Goal: Task Accomplishment & Management: Complete application form

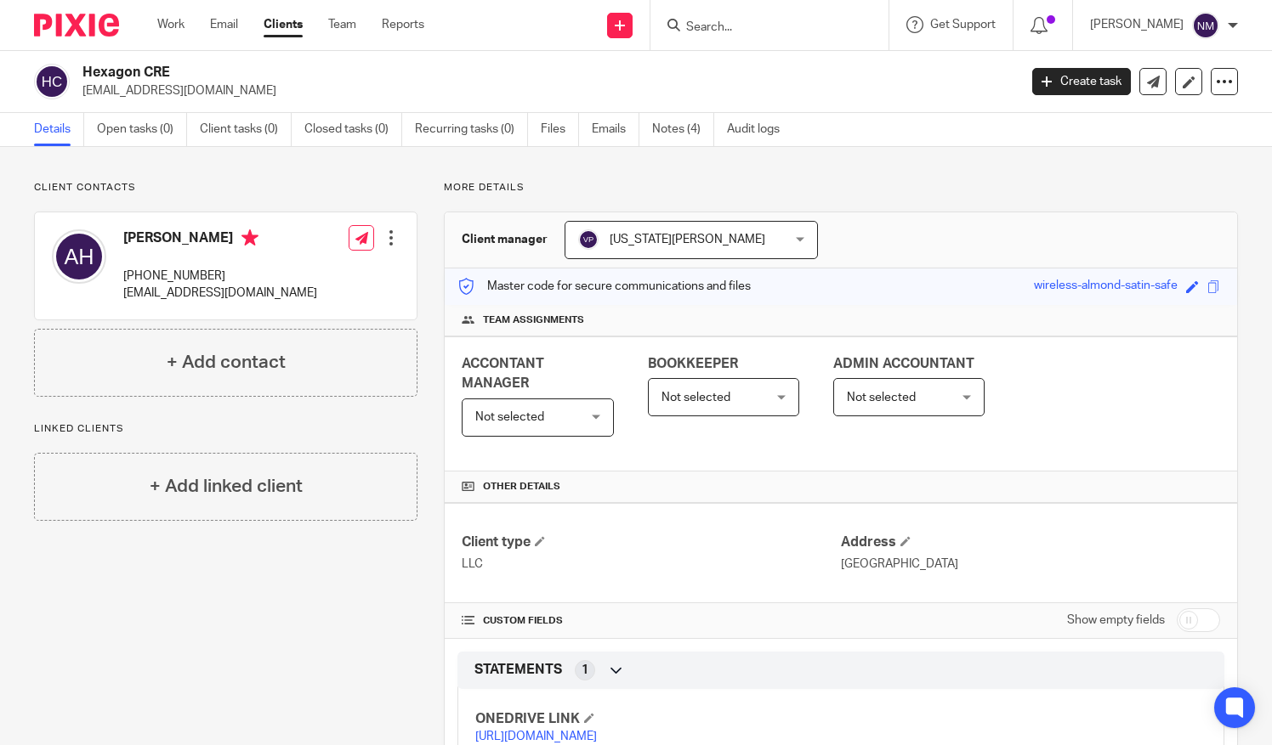
scroll to position [101, 0]
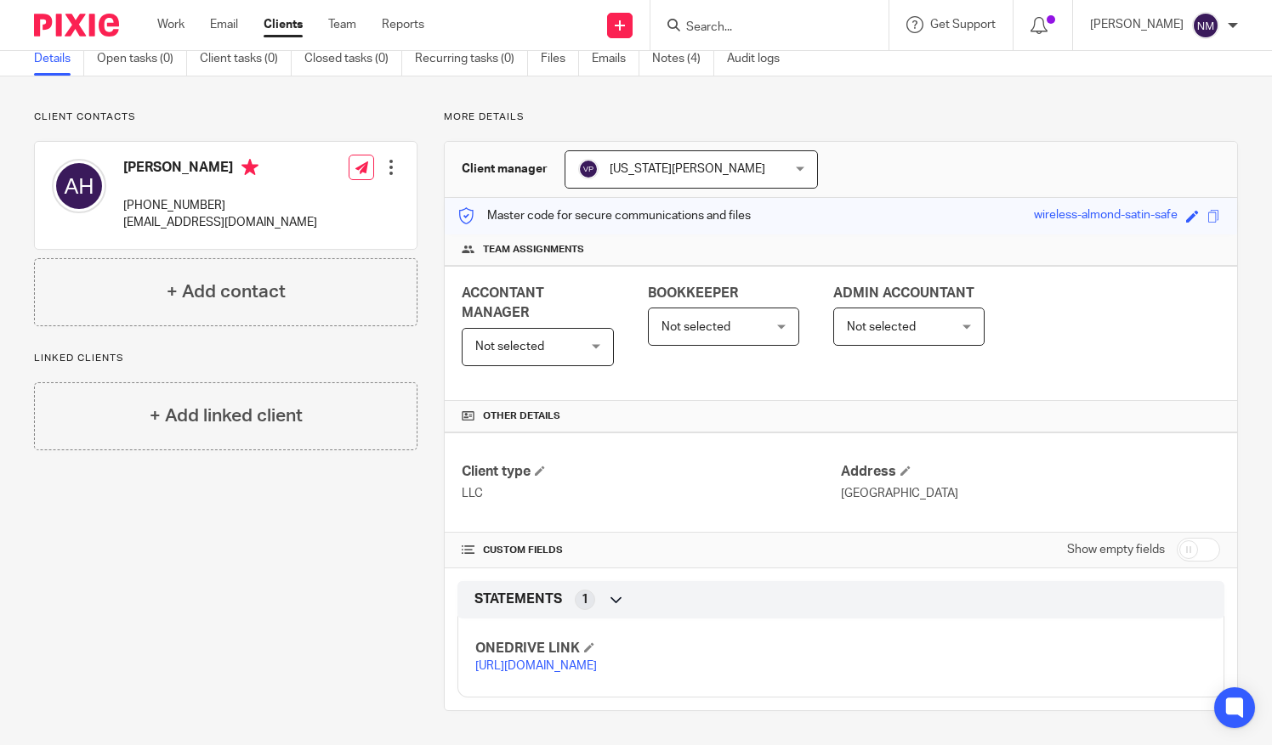
click at [544, 660] on link "[URL][DOMAIN_NAME]" at bounding box center [536, 666] width 122 height 12
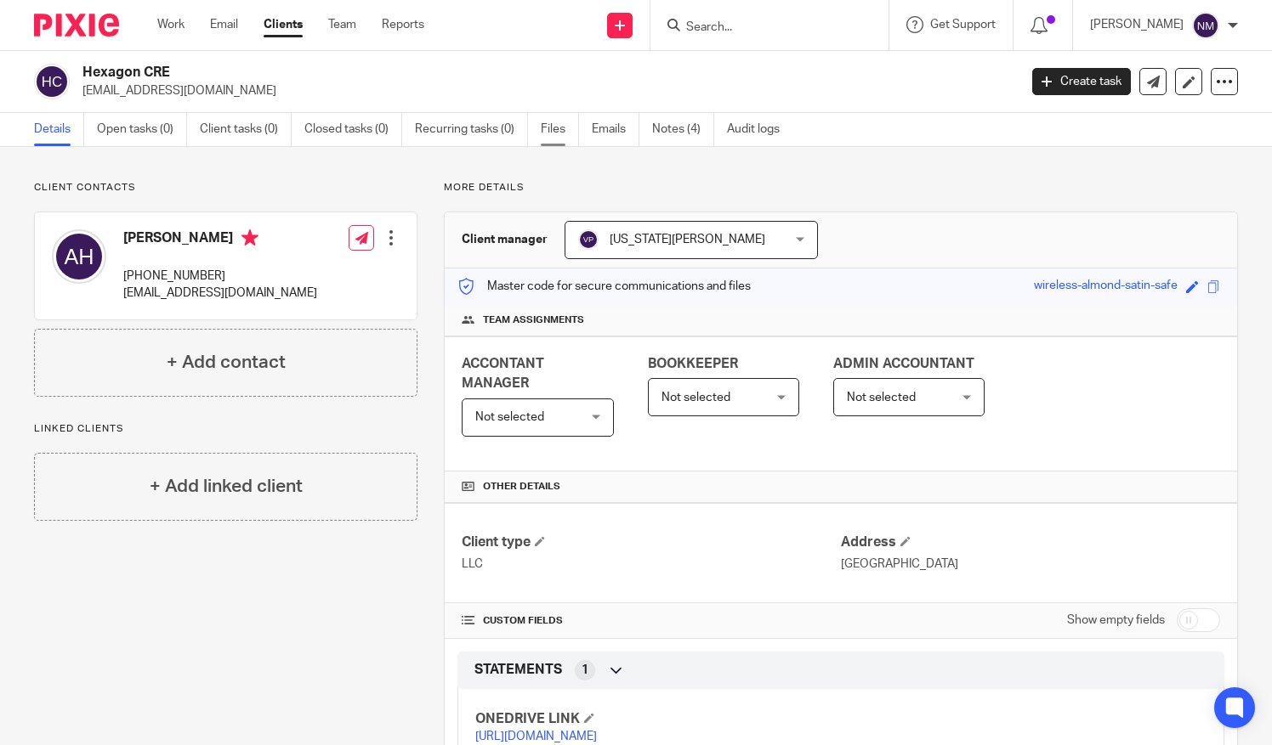
click at [557, 120] on link "Files" at bounding box center [560, 129] width 38 height 33
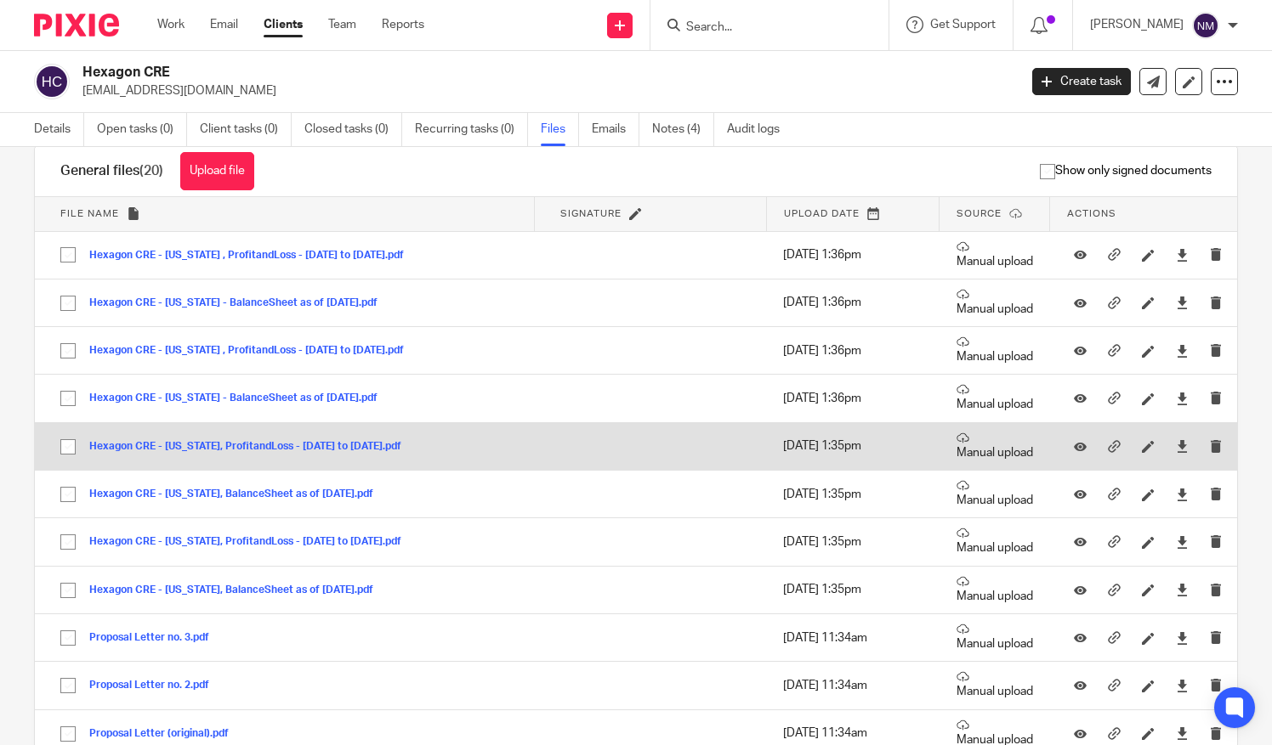
scroll to position [29, 0]
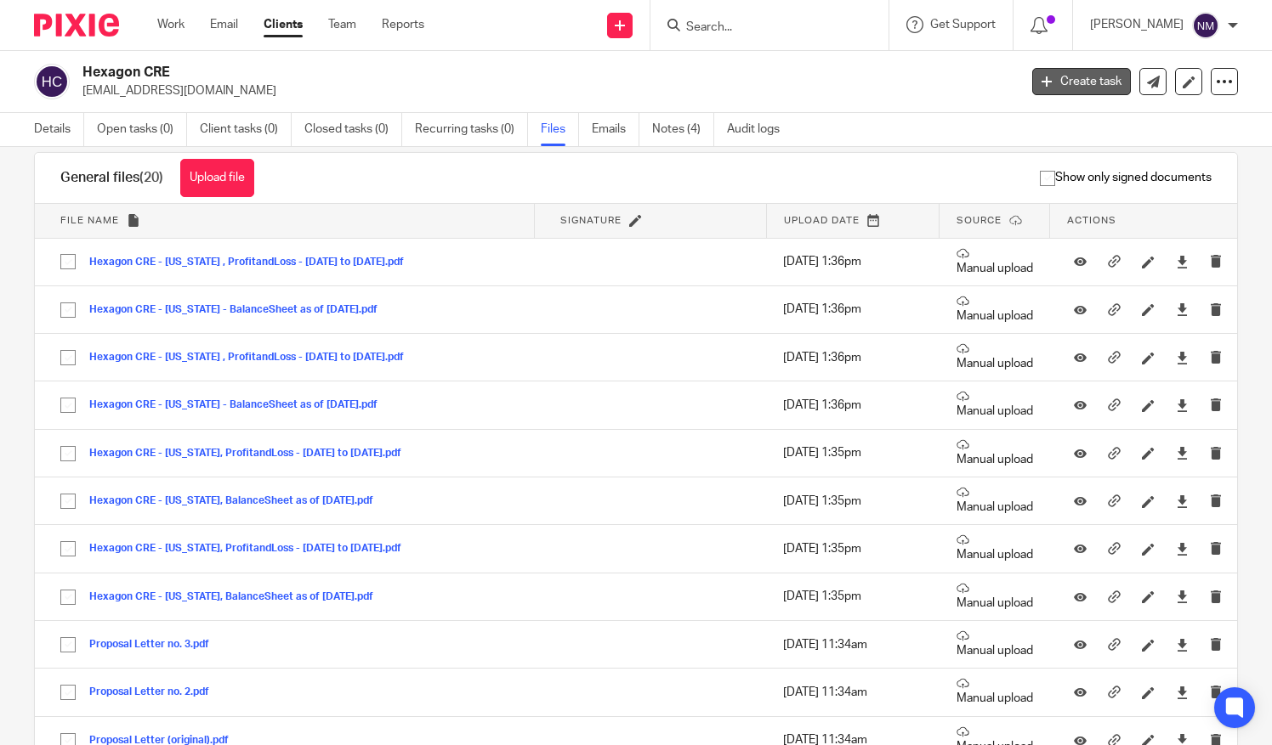
click at [1091, 82] on link "Create task" at bounding box center [1081, 81] width 99 height 27
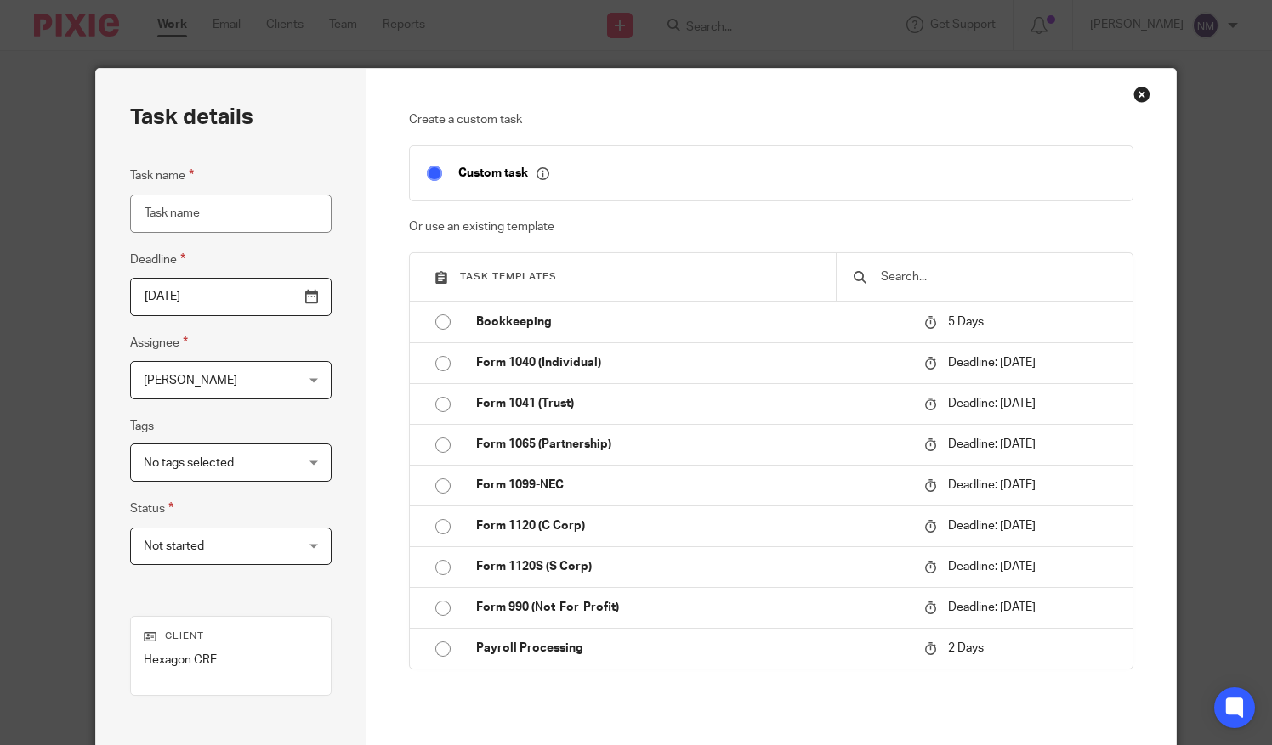
type input "r"
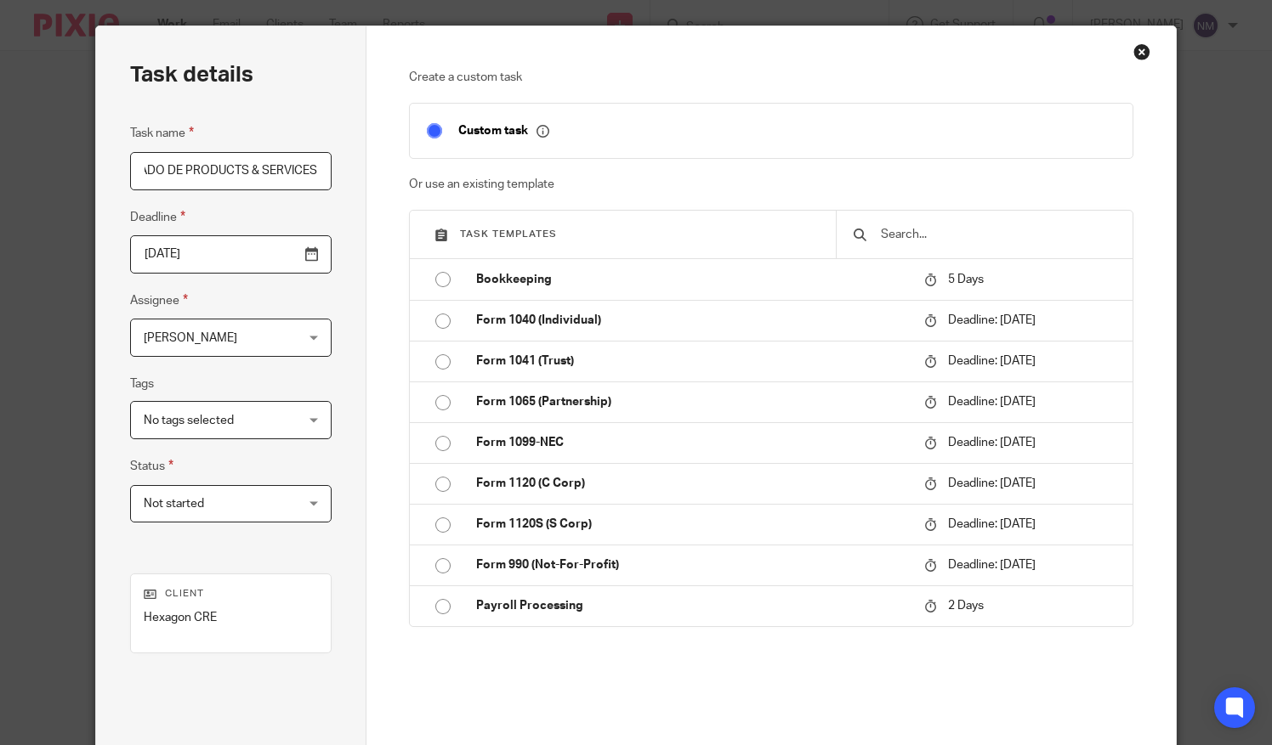
scroll to position [43, 0]
type input "REVISION DE LISTADO DE PRODUCTS & SERVICES"
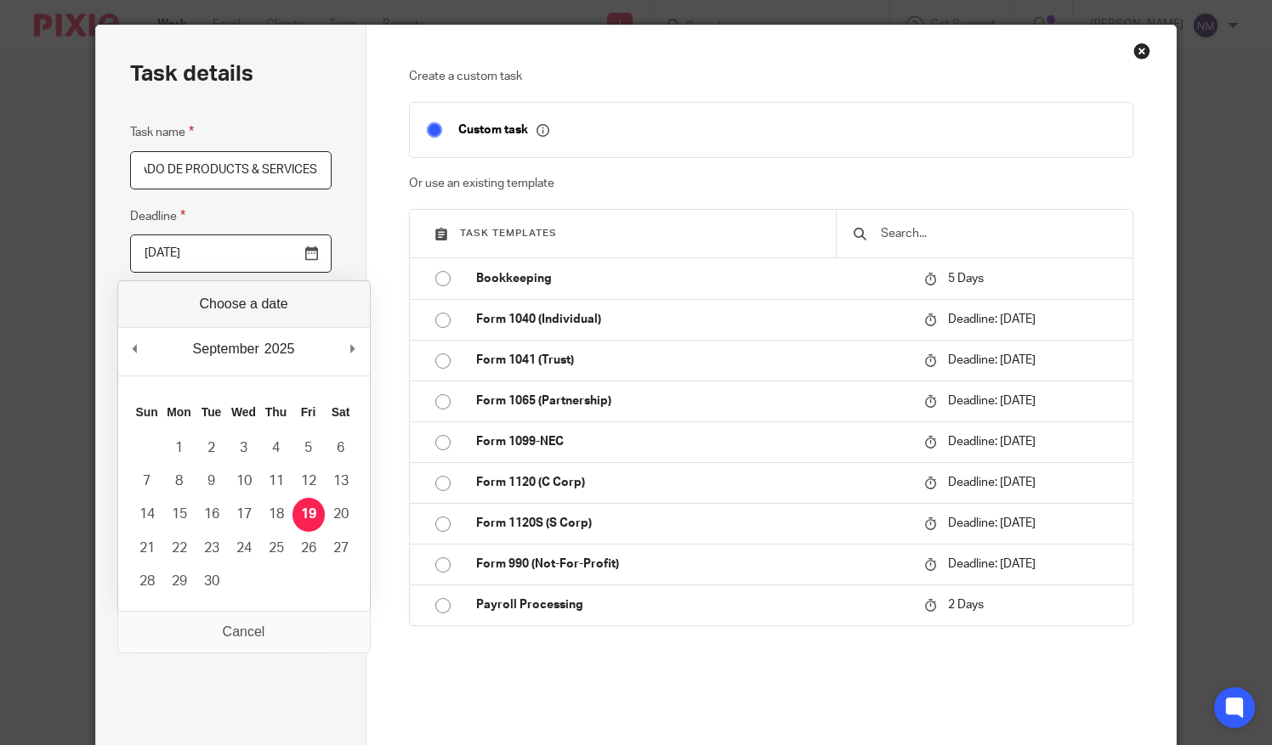
click at [306, 255] on input "[DATE]" at bounding box center [230, 254] width 201 height 38
type input "[DATE]"
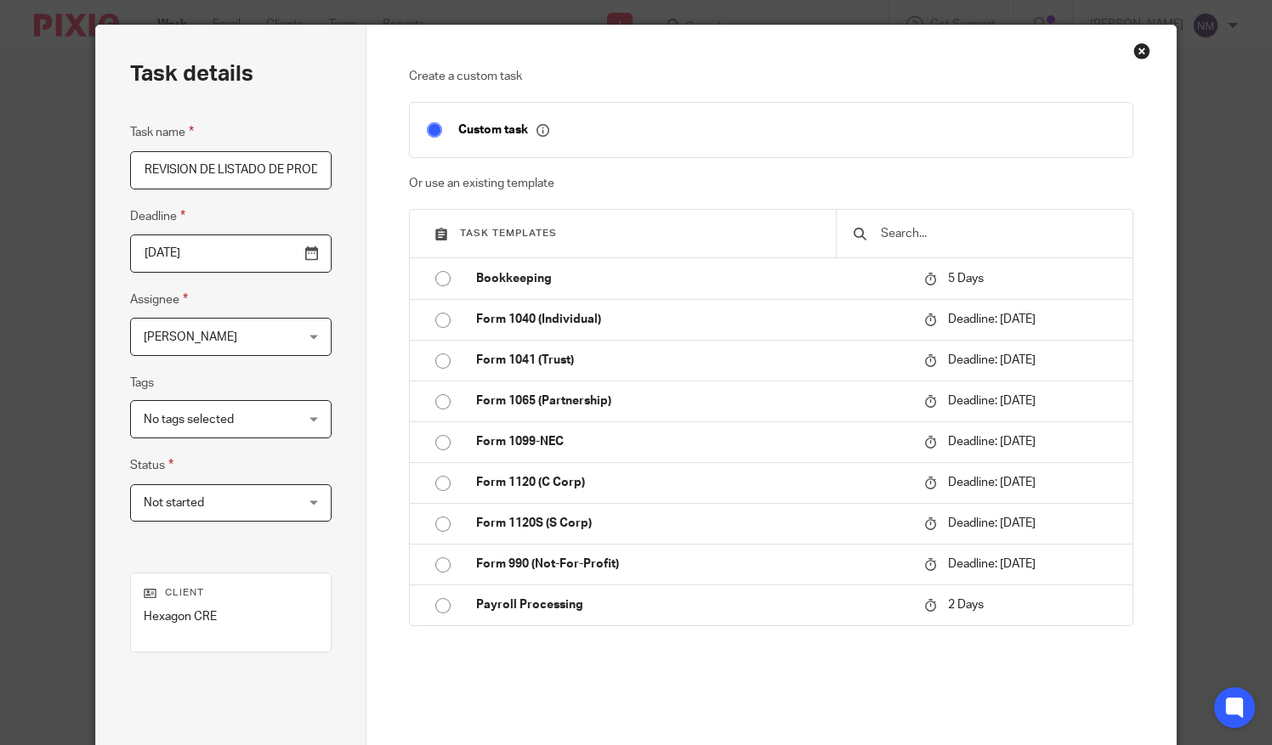
click at [305, 336] on div "[PERSON_NAME] [PERSON_NAME]" at bounding box center [230, 337] width 201 height 38
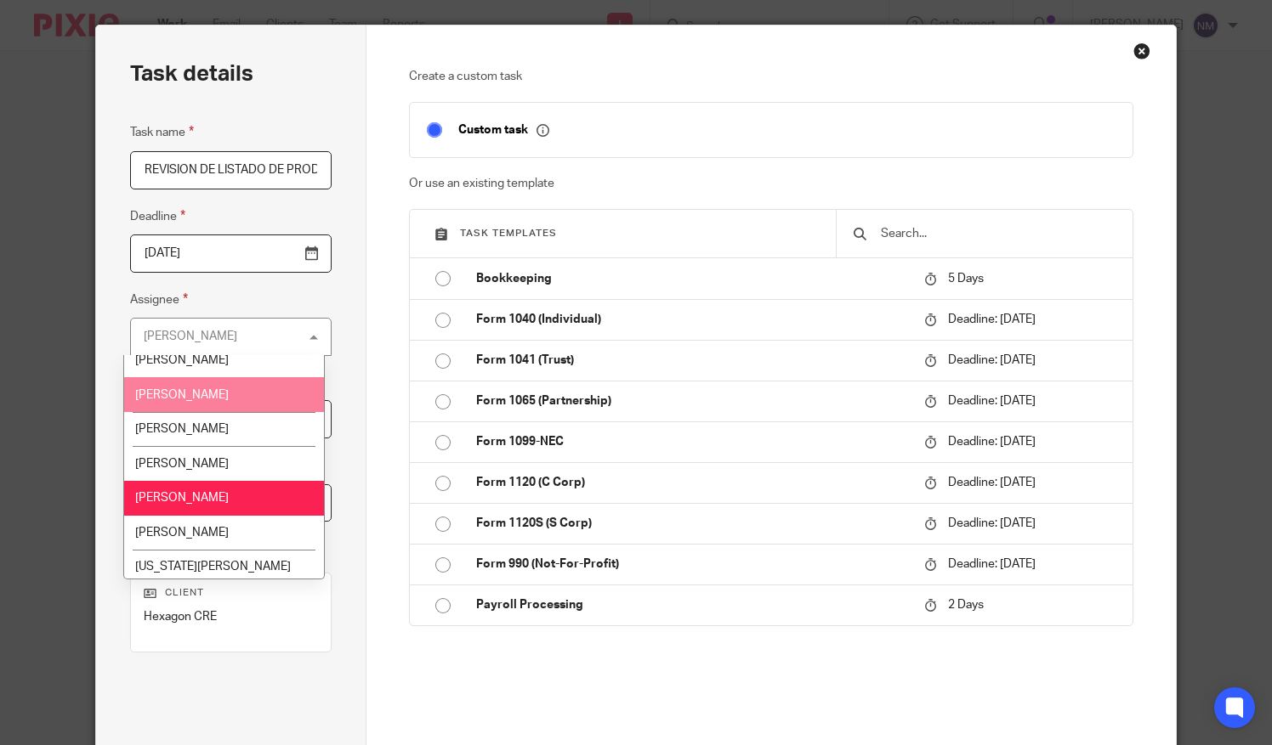
scroll to position [151, 0]
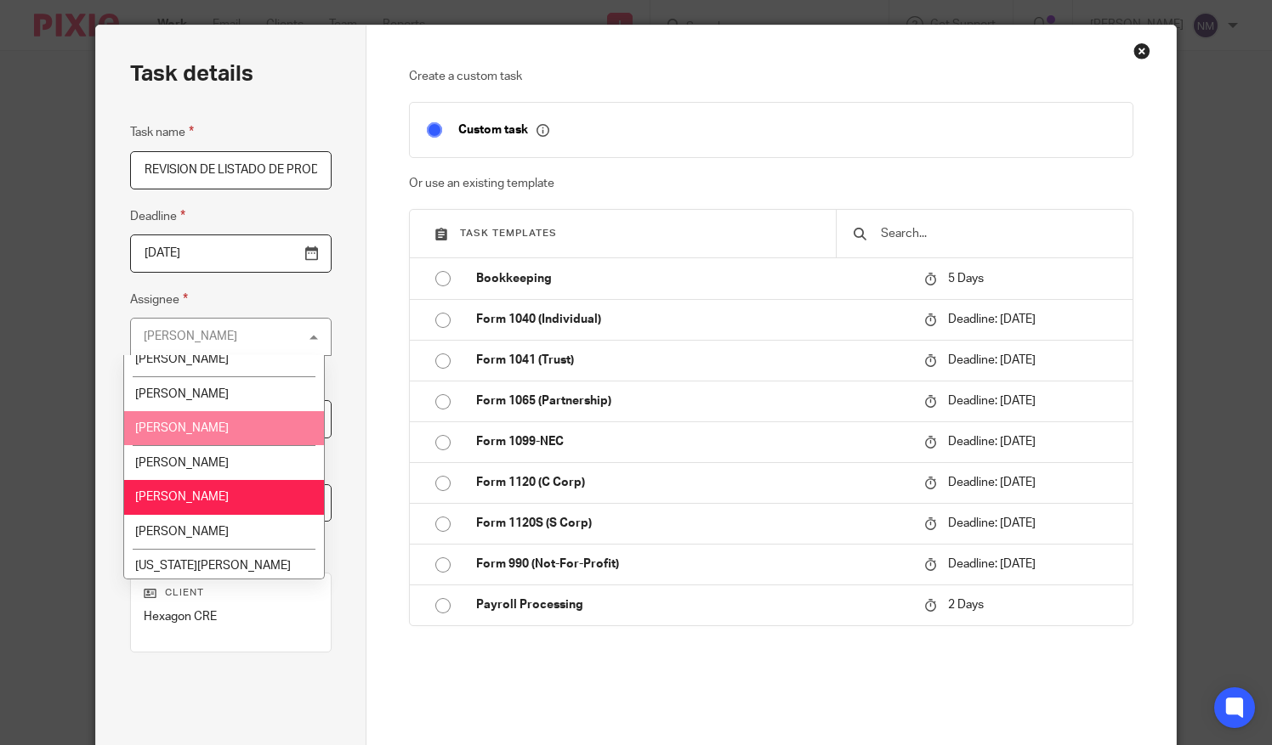
click at [212, 430] on span "[PERSON_NAME]" at bounding box center [182, 428] width 94 height 12
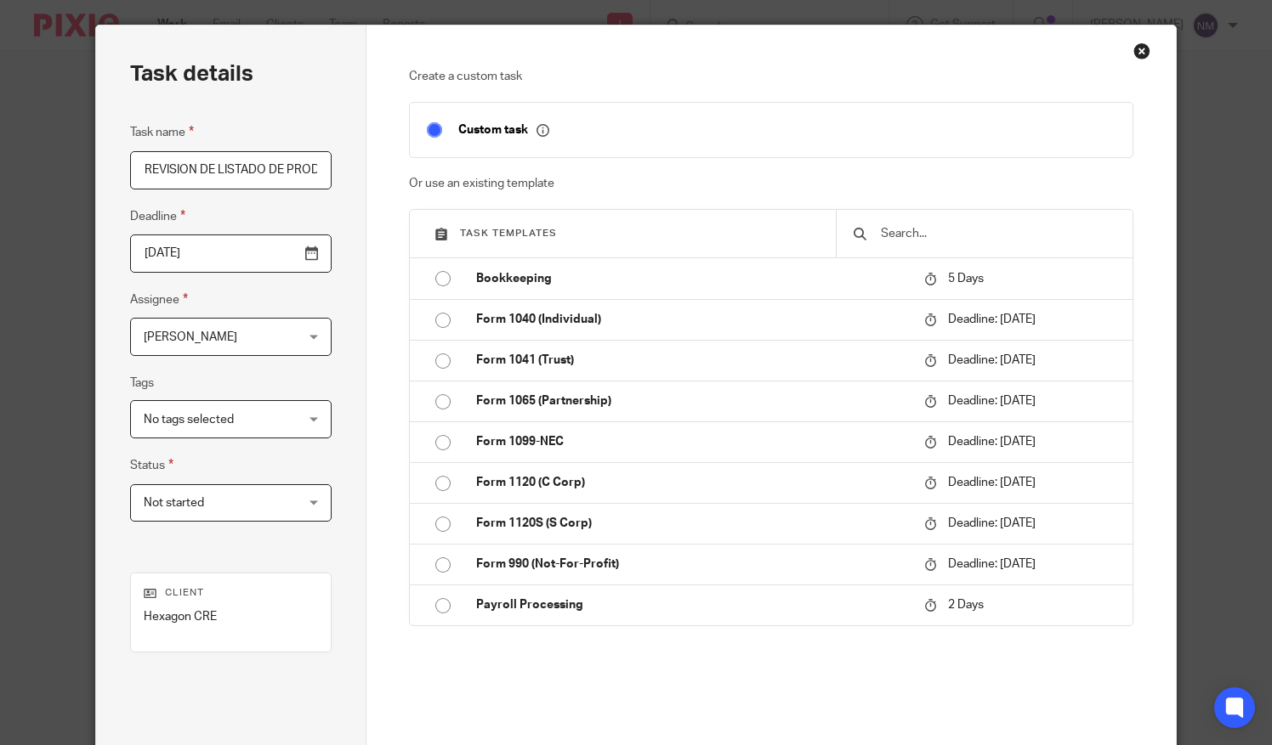
scroll to position [201, 0]
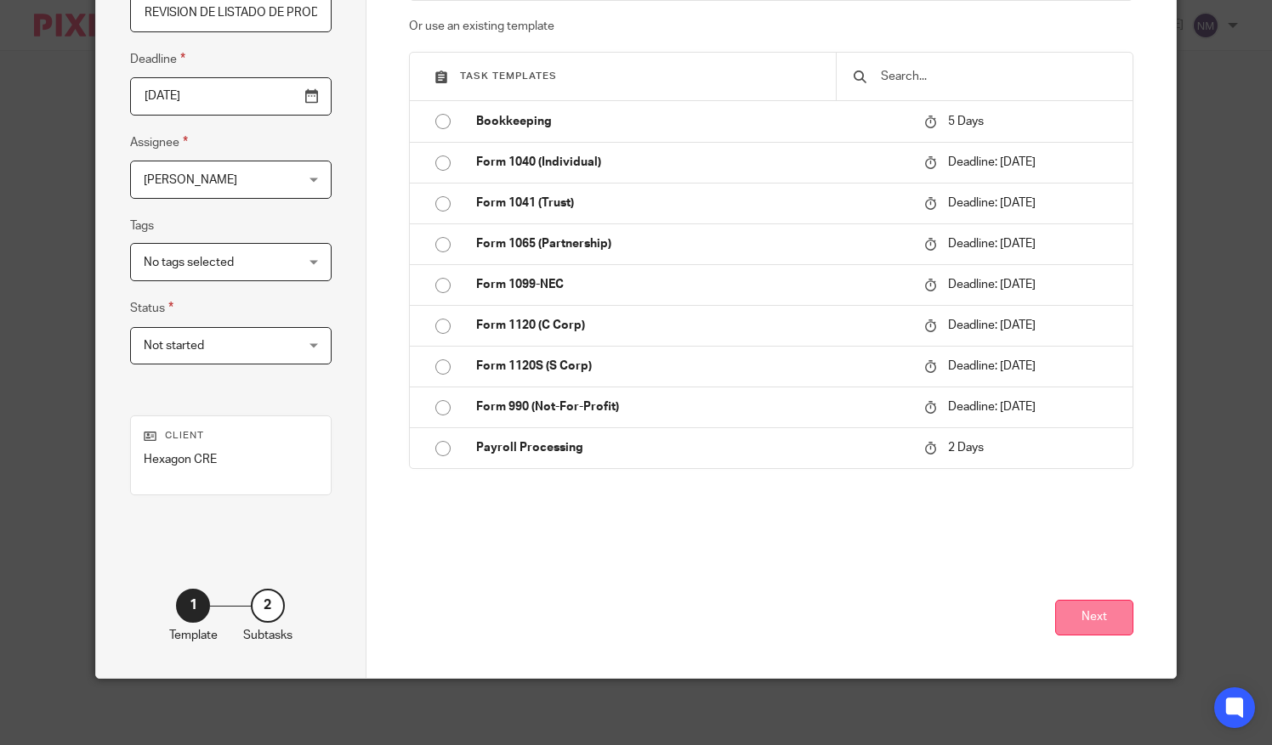
click at [1110, 619] on button "Next" at bounding box center [1094, 618] width 78 height 37
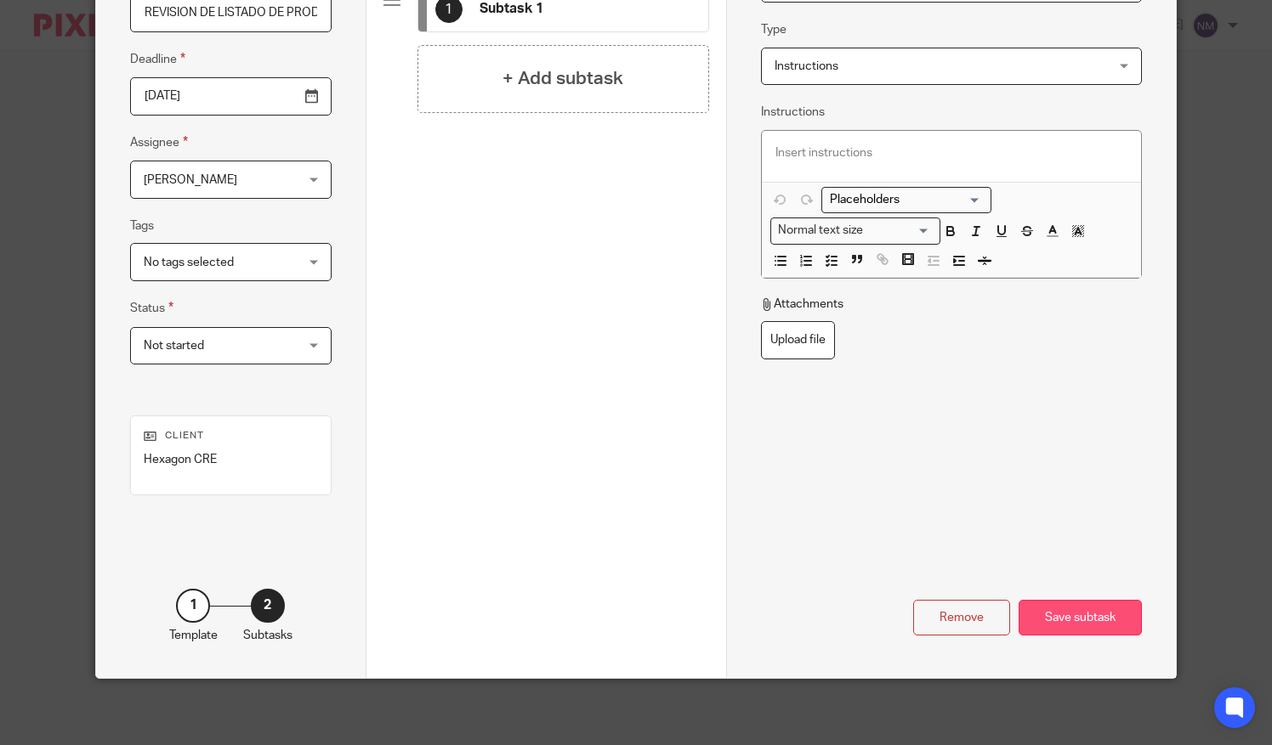
click at [1099, 610] on div "Save subtask" at bounding box center [1079, 618] width 123 height 37
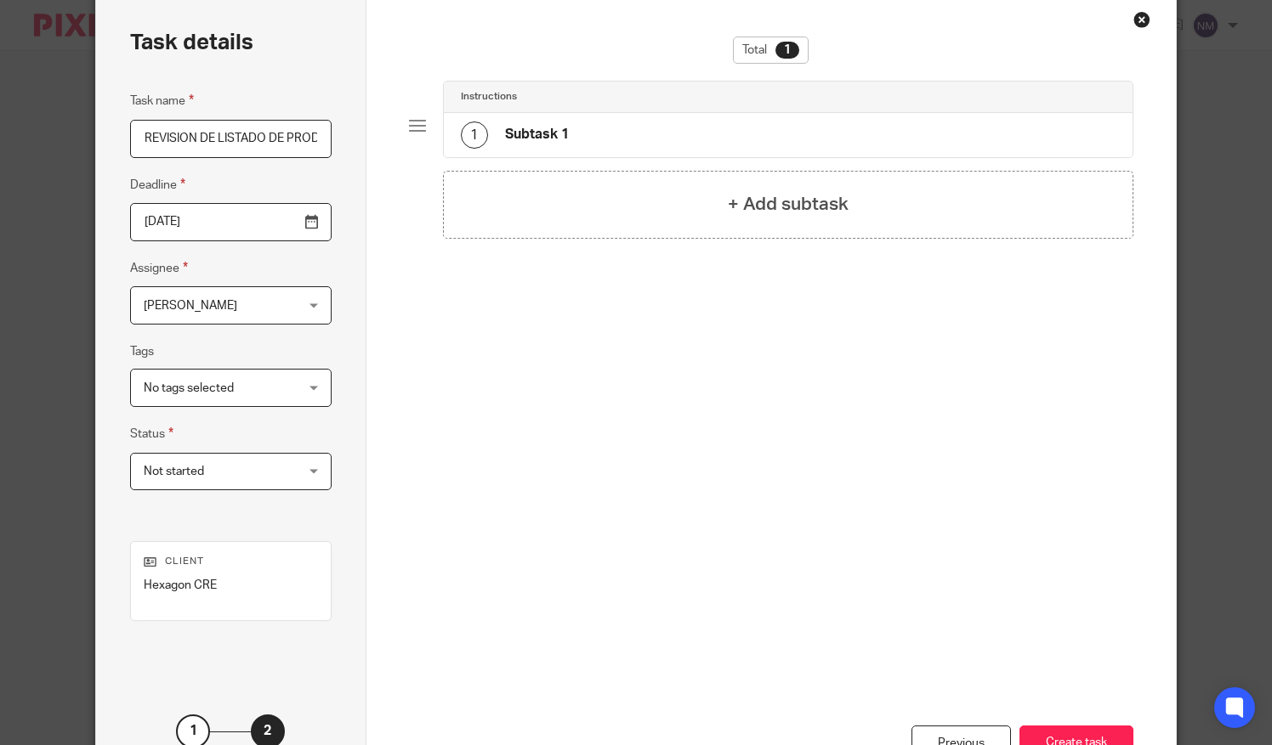
scroll to position [0, 0]
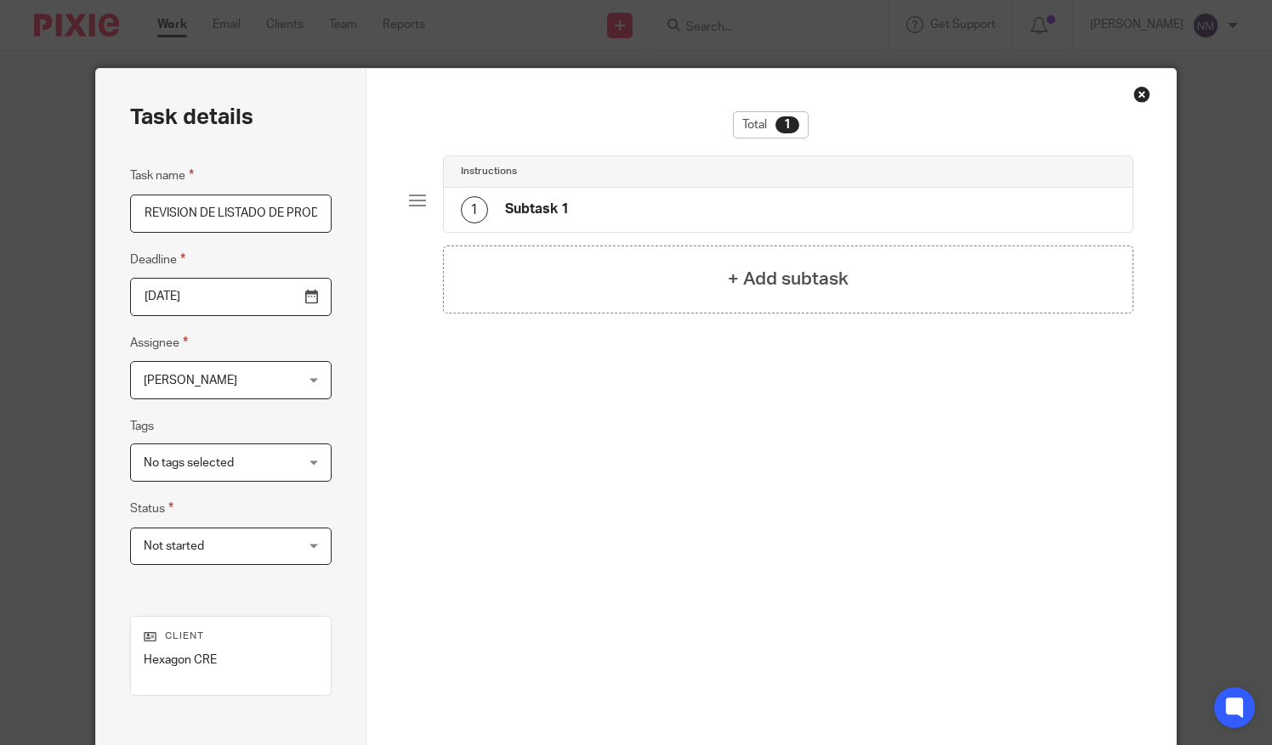
click at [1139, 97] on div "Close this dialog window" at bounding box center [1141, 94] width 17 height 17
